Goal: Transaction & Acquisition: Register for event/course

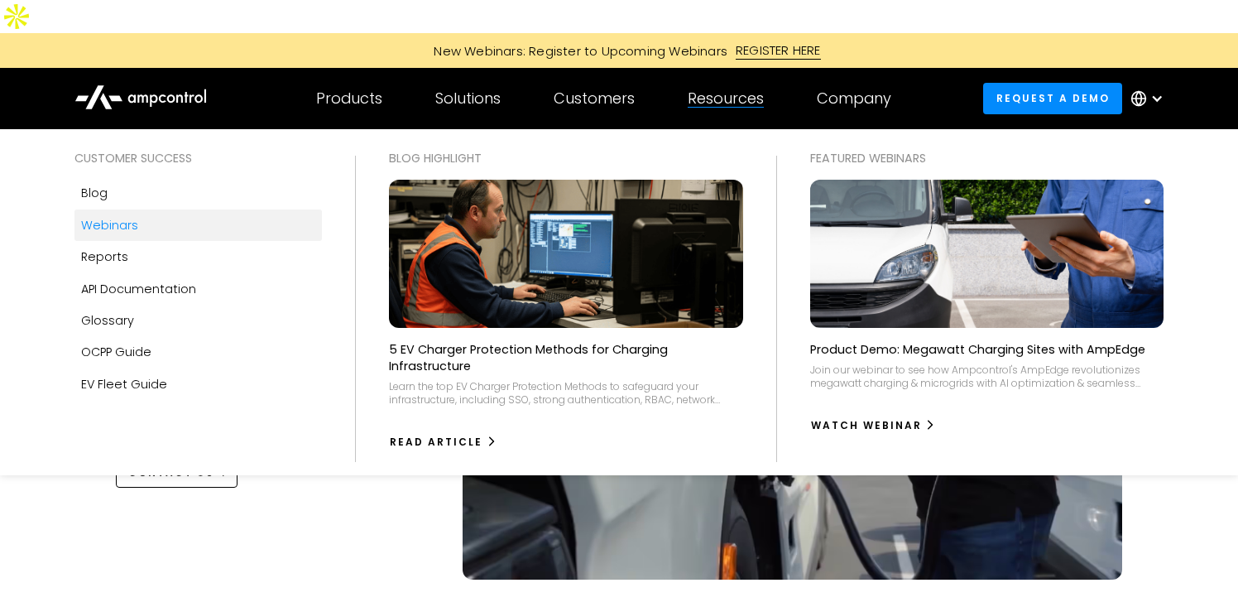
click at [136, 209] on link "Webinars" at bounding box center [197, 224] width 247 height 31
